Goal: Transaction & Acquisition: Purchase product/service

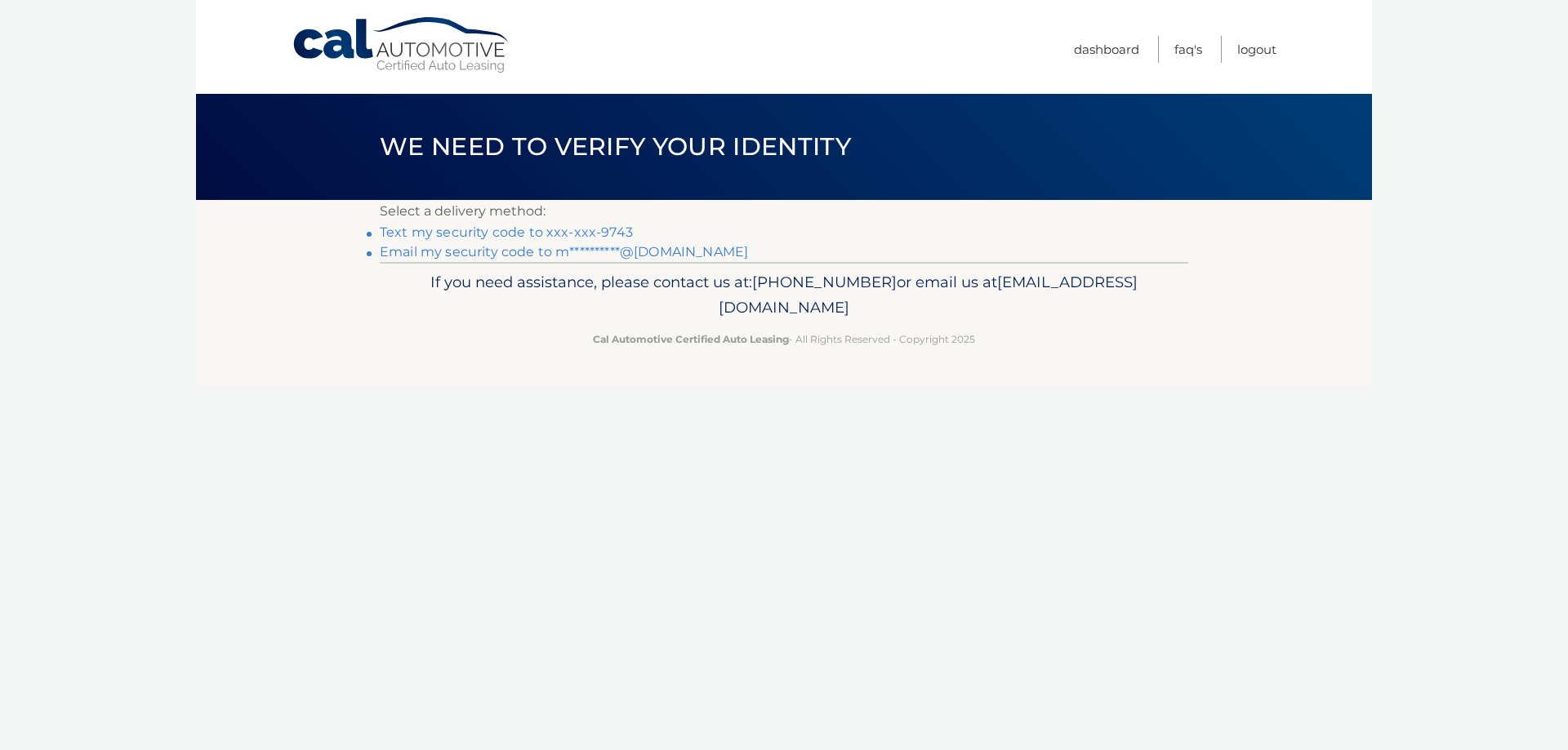
click at [591, 229] on link "Text my security code to xxx-xxx-9743" at bounding box center [506, 232] width 253 height 16
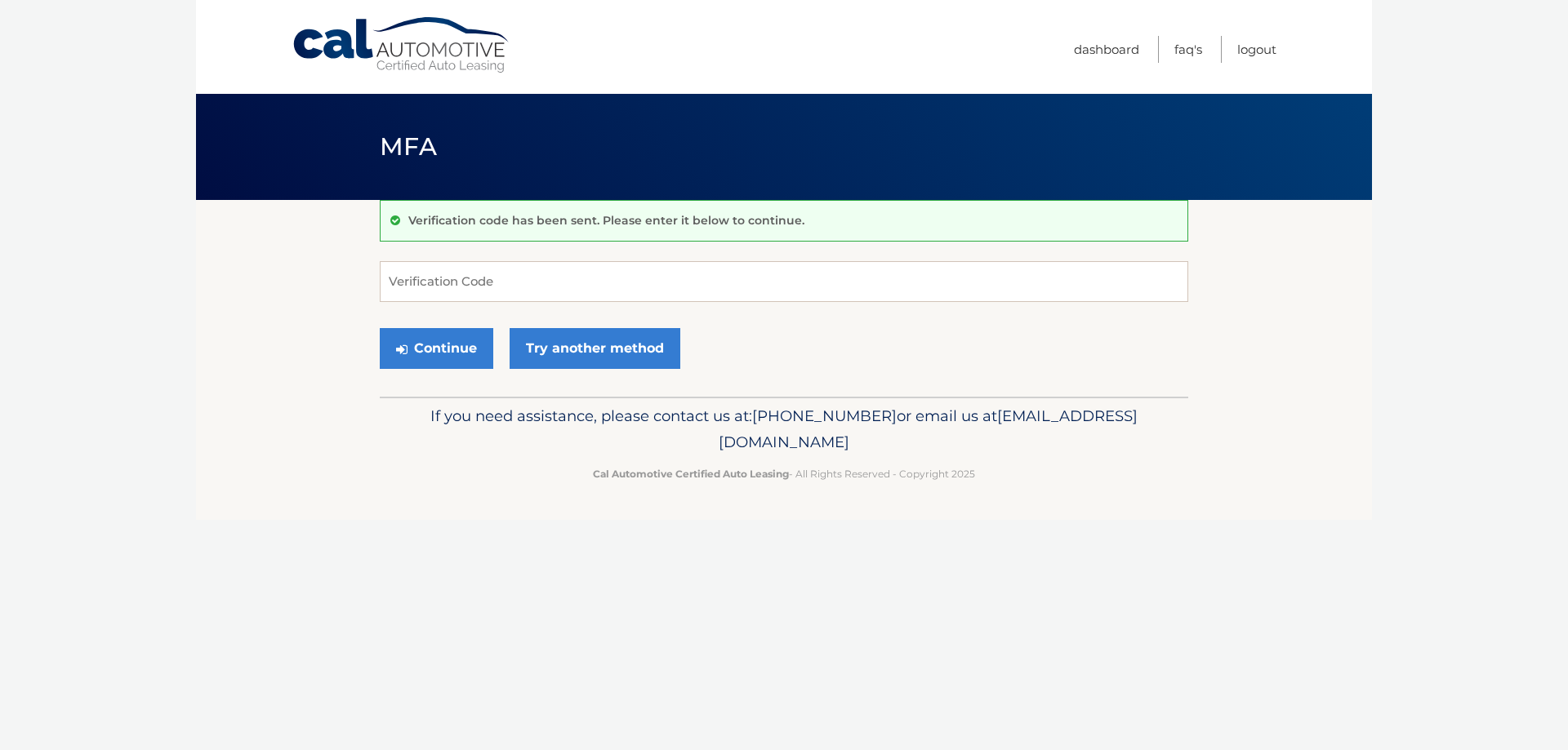
click at [706, 282] on input "Verification Code" at bounding box center [784, 281] width 808 height 41
type input "608025"
click at [437, 352] on button "Continue" at bounding box center [437, 349] width 113 height 41
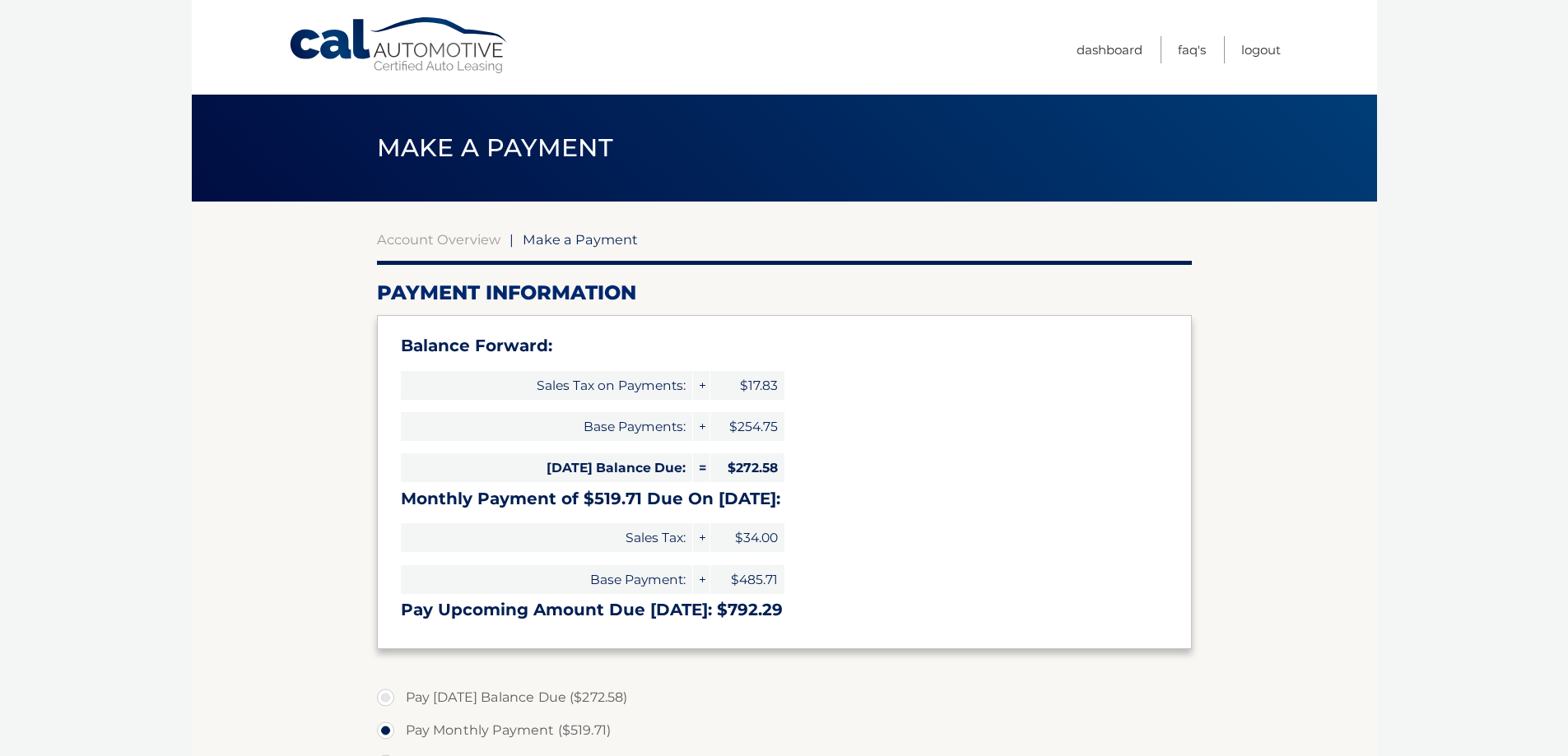
select select "MTM2NGQwYzEtMjc2NS00MDAzLWI5NzYtYjdmZTM1N2YwZDMz"
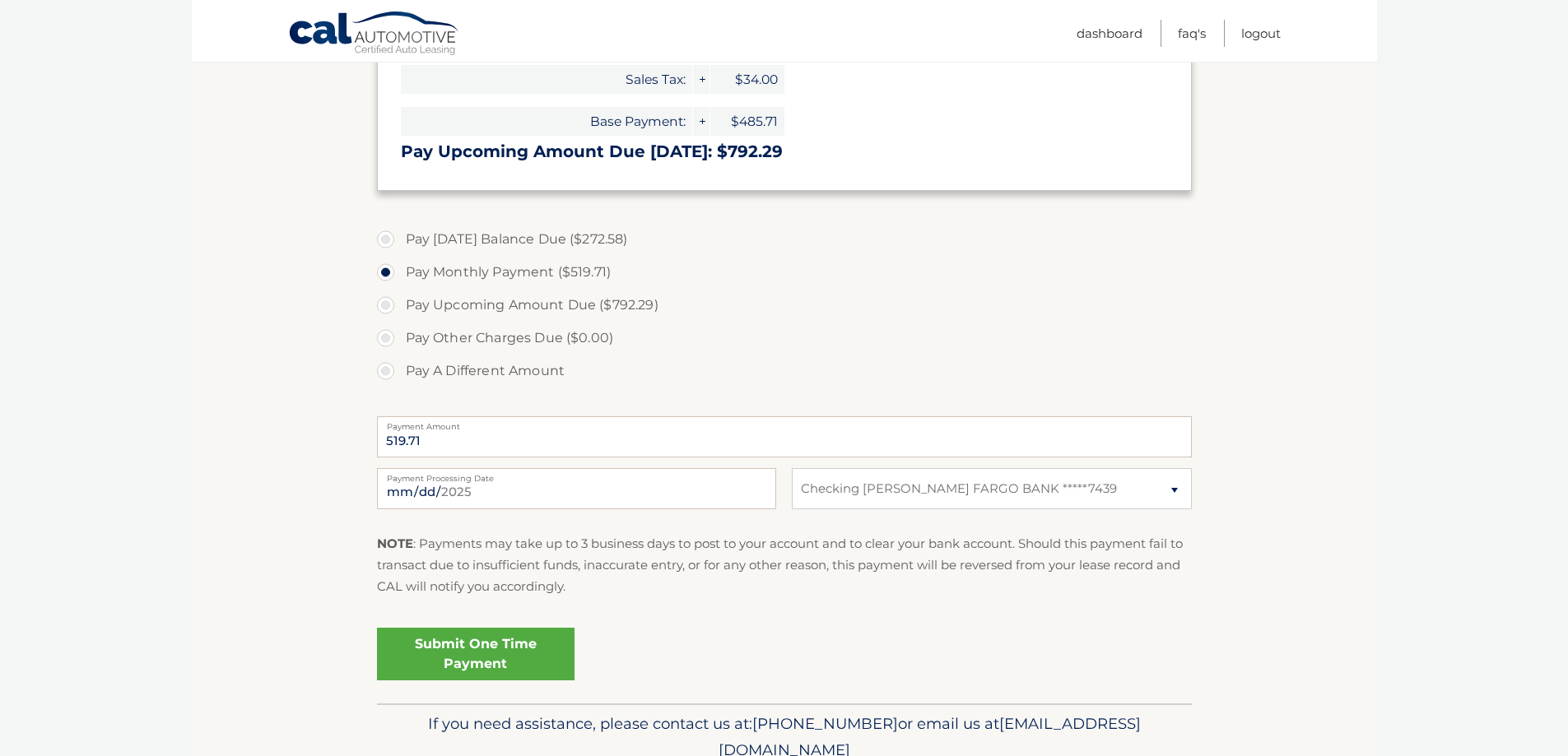
scroll to position [494, 0]
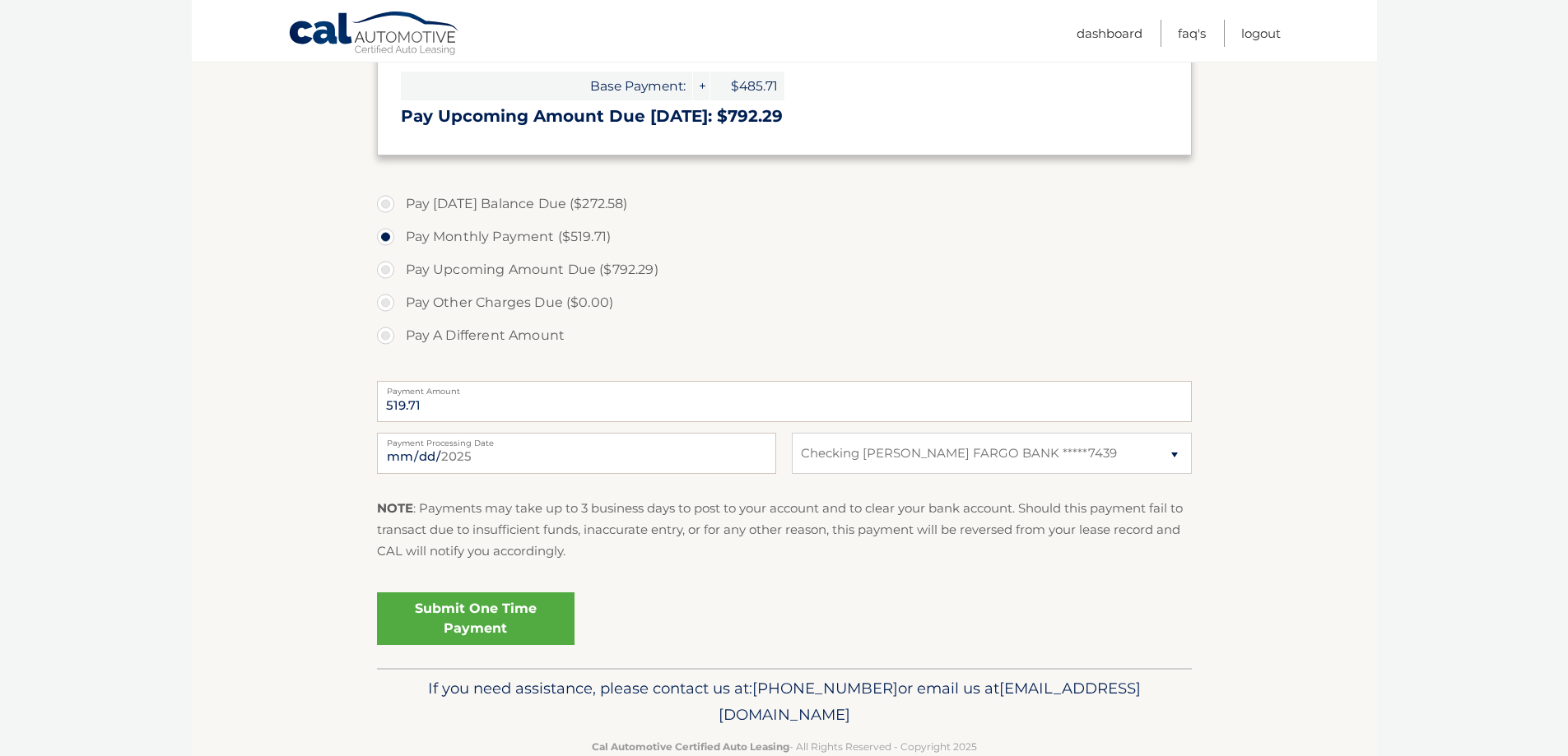
click at [380, 331] on label "Pay A Different Amount" at bounding box center [784, 336] width 815 height 33
click at [384, 331] on input "Pay A Different Amount" at bounding box center [392, 333] width 17 height 26
radio input "true"
type input "498"
click at [217, 354] on section "Account Overview | Make a Payment Payment Information Balance Forward: Sales Ta…" at bounding box center [784, 188] width 1185 height 960
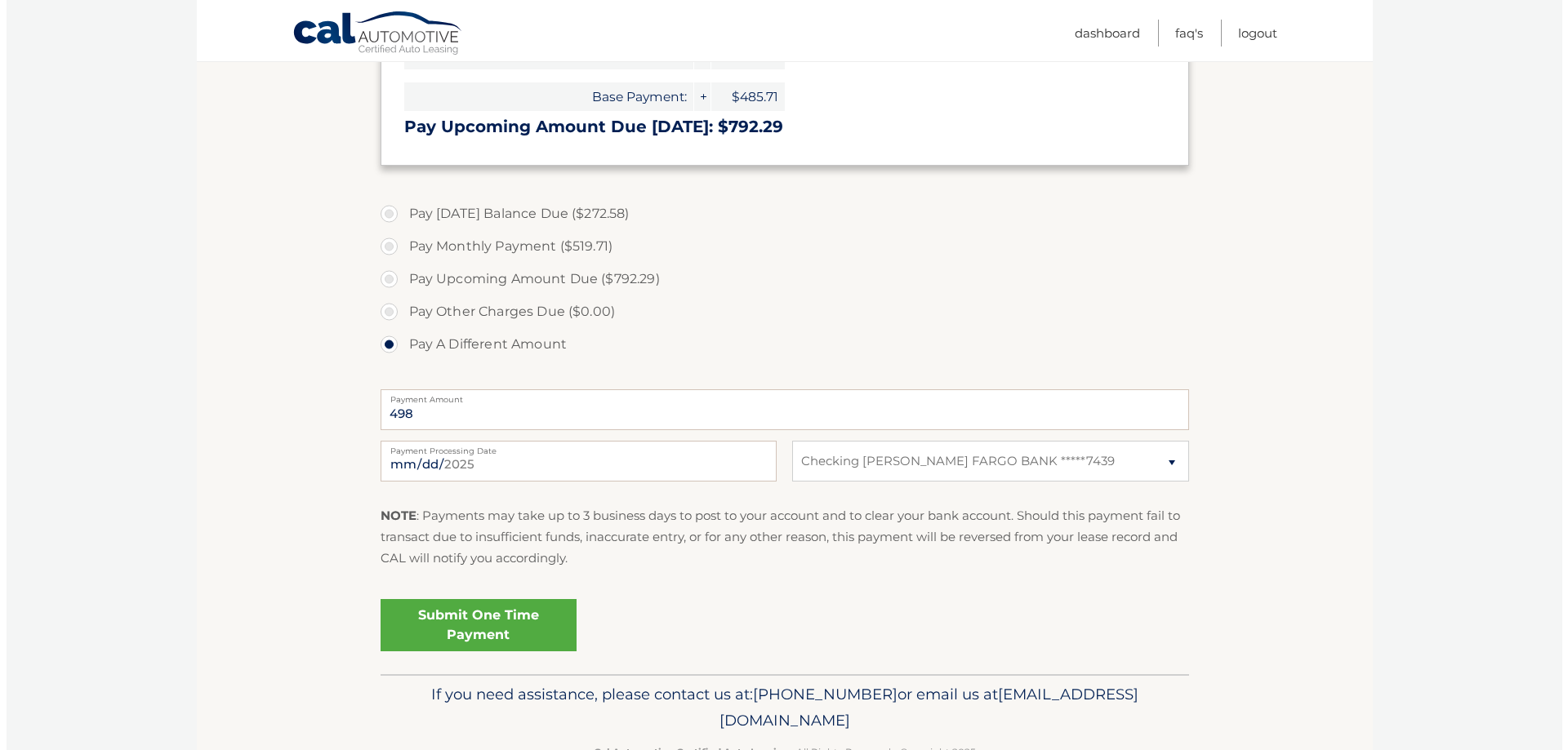
scroll to position [527, 0]
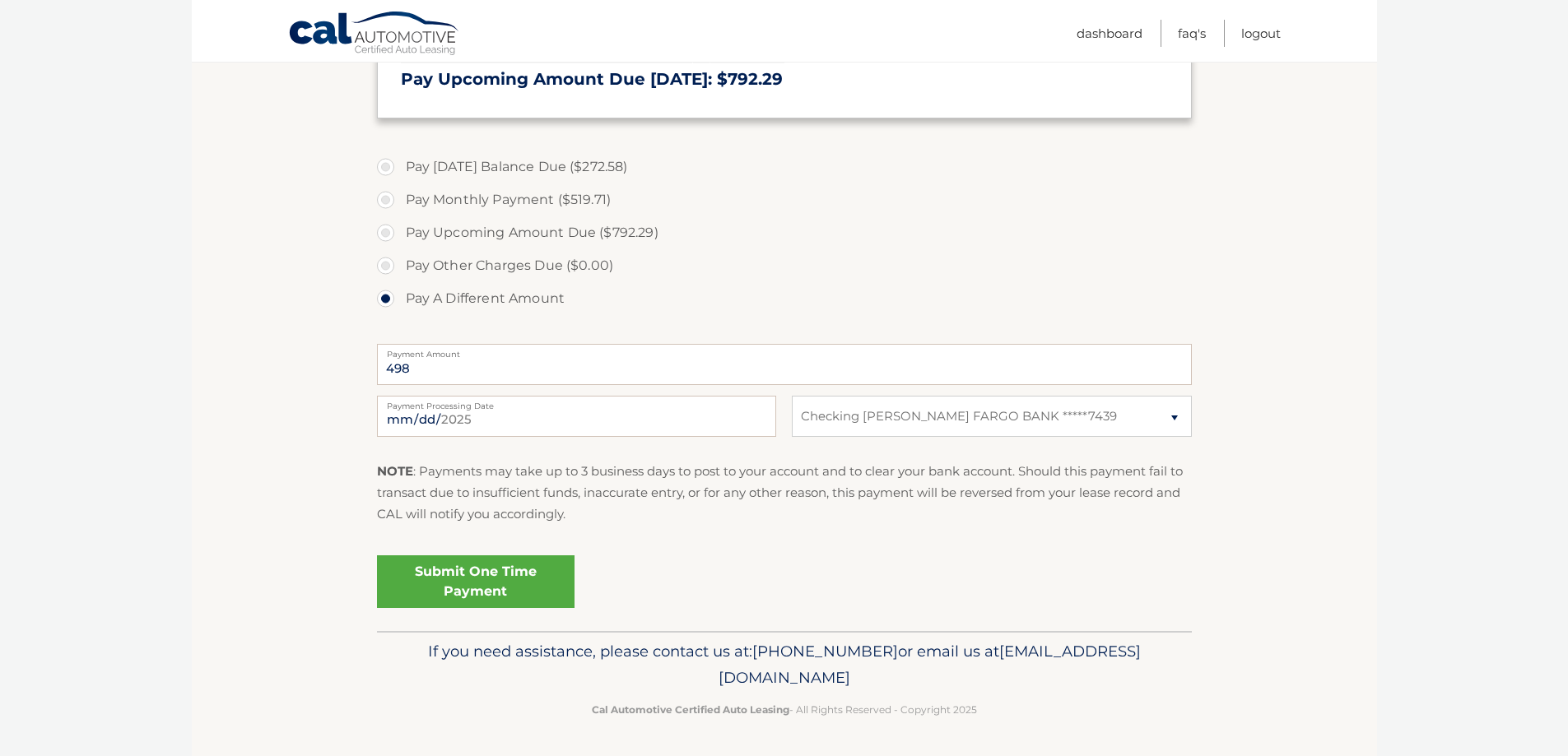
click at [538, 581] on link "Submit One Time Payment" at bounding box center [476, 582] width 198 height 53
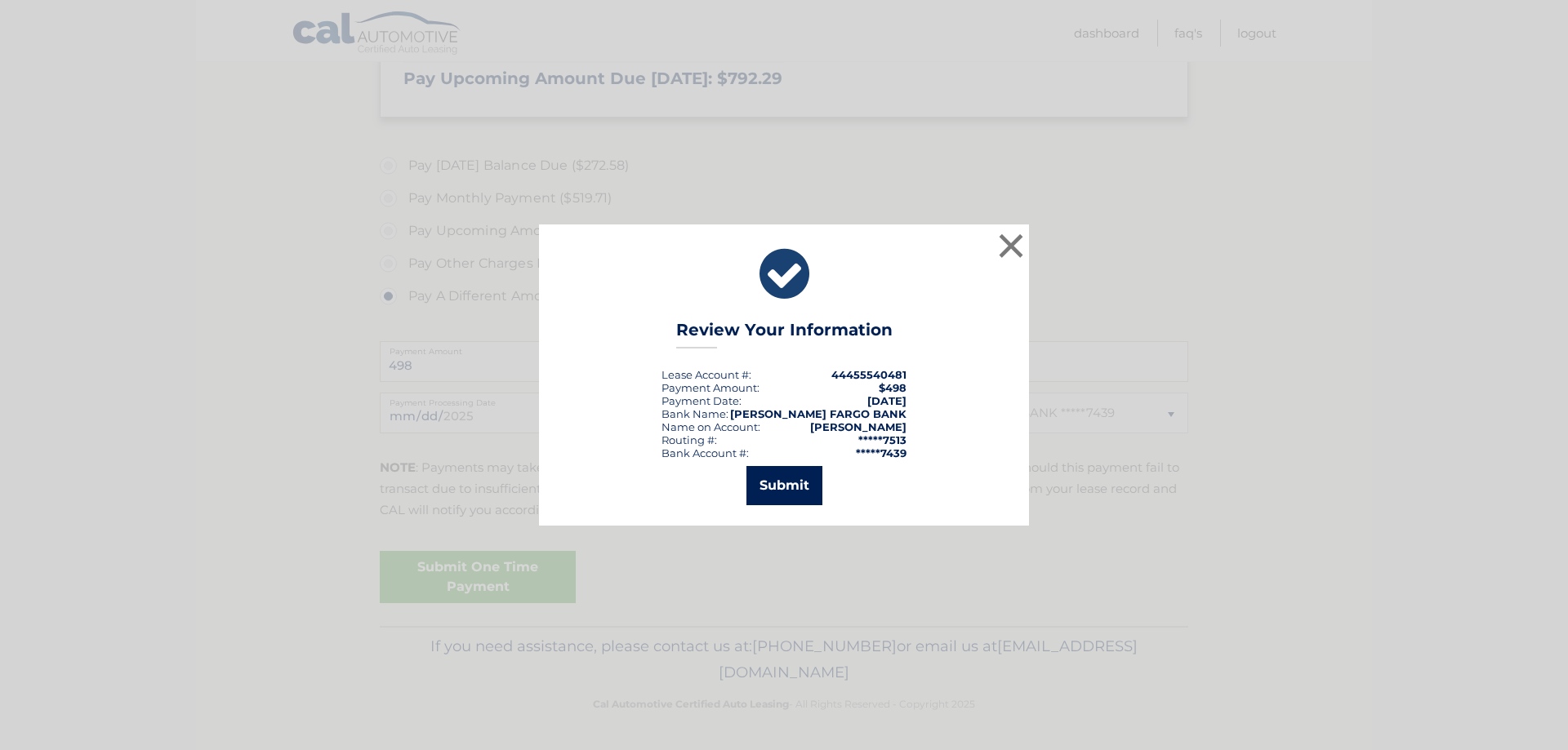
click at [789, 482] on button "Submit" at bounding box center [784, 486] width 76 height 39
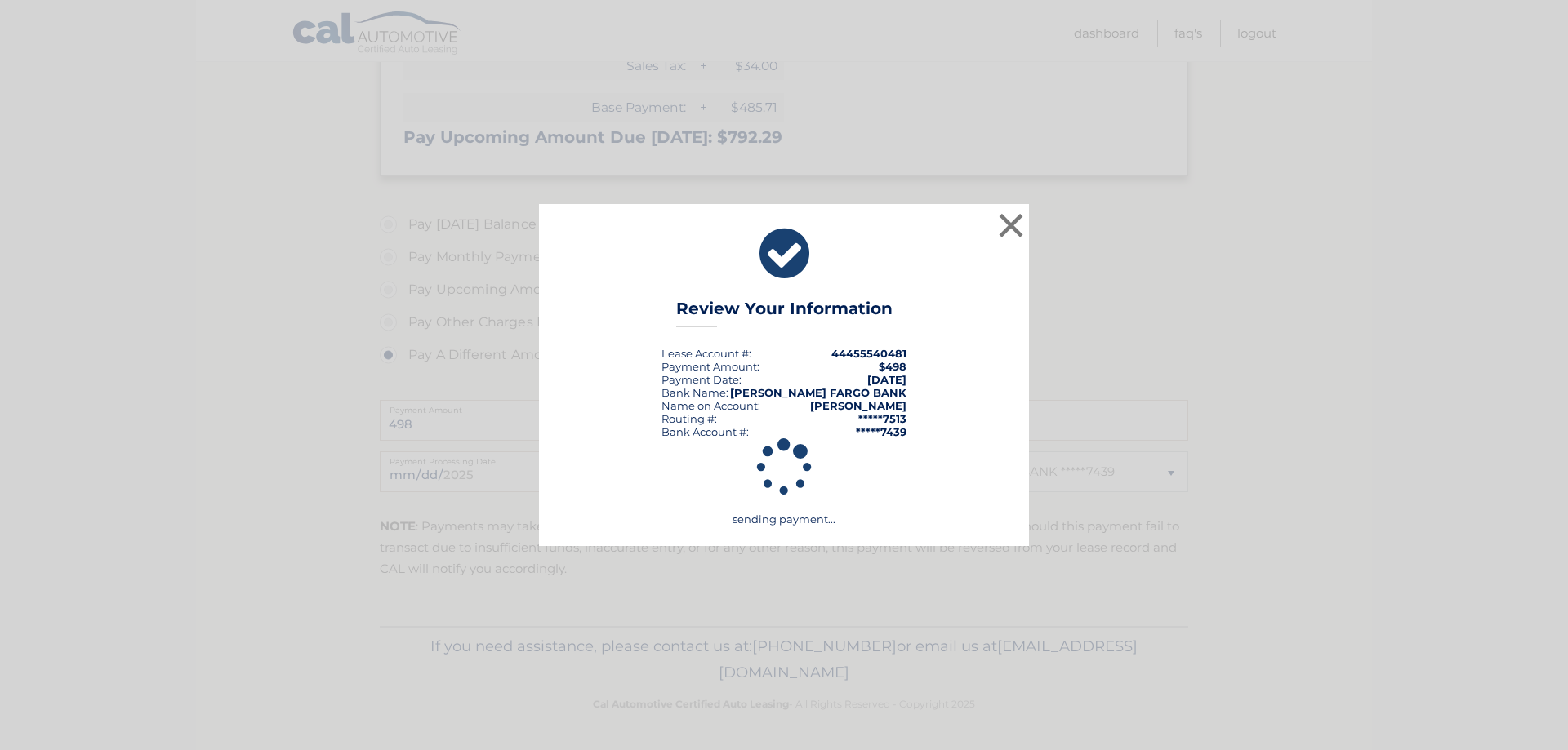
scroll to position [468, 0]
